Goal: Find specific page/section: Find specific page/section

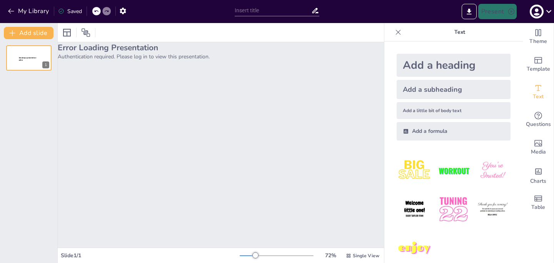
click at [95, 58] on p "Authentication required. Please log in to view this presentation." at bounding box center [221, 56] width 326 height 7
click at [179, 57] on p "Authentication required. Please log in to view this presentation." at bounding box center [221, 56] width 326 height 7
click at [31, 63] on div at bounding box center [29, 58] width 46 height 26
click at [548, 12] on icon at bounding box center [548, 11] width 5 height 3
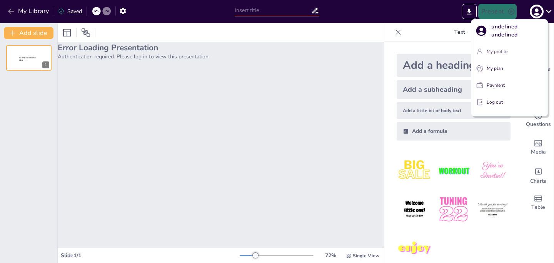
click at [495, 51] on p "My profile" at bounding box center [496, 51] width 21 height 7
